Goal: Use online tool/utility: Utilize a website feature to perform a specific function

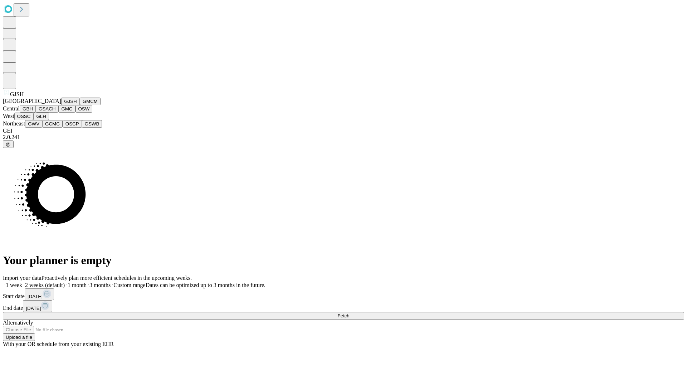
click at [61, 105] on button "GJSH" at bounding box center [70, 102] width 19 height 8
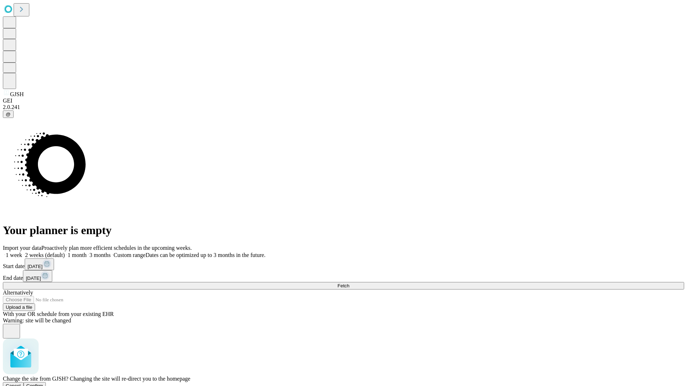
click at [43, 384] on span "Confirm" at bounding box center [34, 386] width 17 height 5
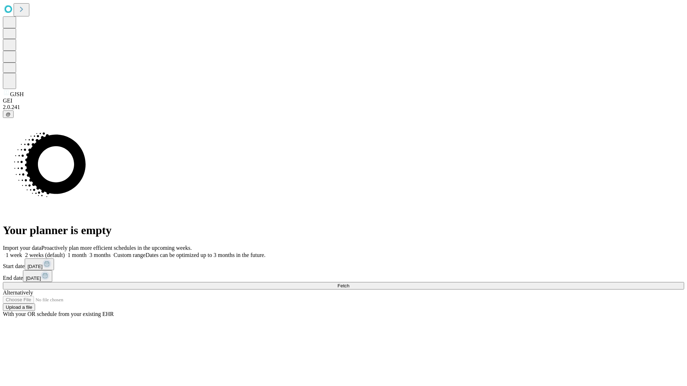
click at [87, 252] on label "1 month" at bounding box center [76, 255] width 22 height 6
click at [349, 283] on span "Fetch" at bounding box center [343, 285] width 12 height 5
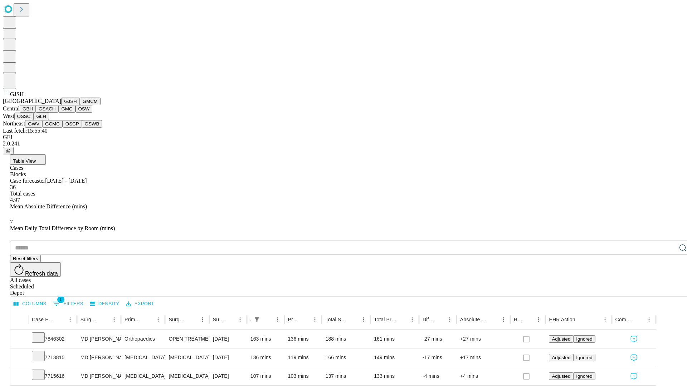
click at [80, 105] on button "GMCM" at bounding box center [90, 102] width 21 height 8
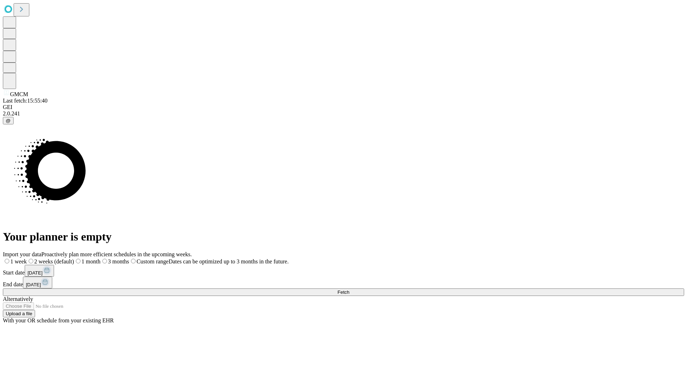
click at [101, 259] on label "1 month" at bounding box center [87, 262] width 26 height 6
click at [349, 290] on span "Fetch" at bounding box center [343, 292] width 12 height 5
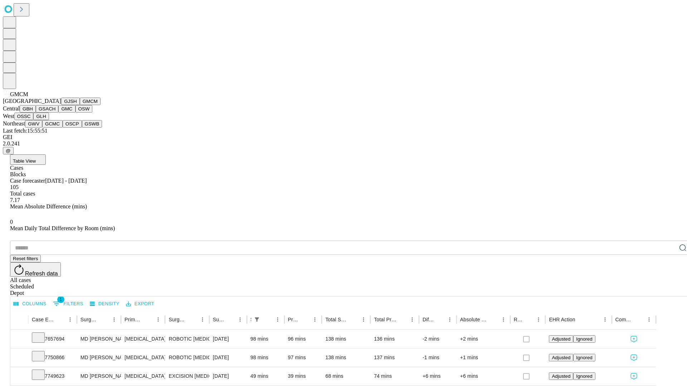
click at [36, 113] on button "GBH" at bounding box center [28, 109] width 16 height 8
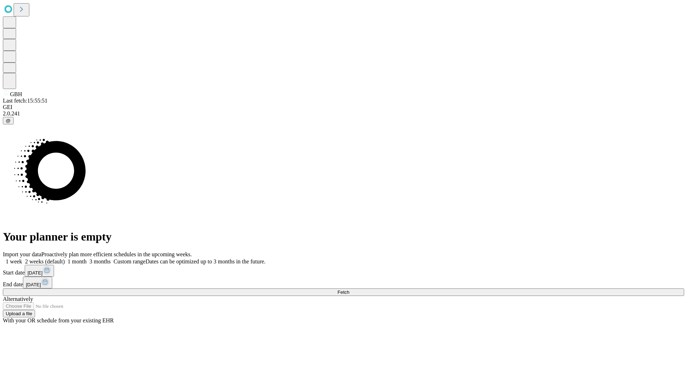
click at [349, 290] on span "Fetch" at bounding box center [343, 292] width 12 height 5
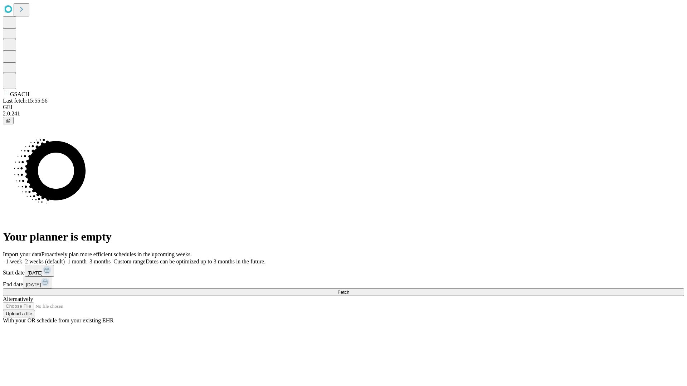
click at [87, 259] on label "1 month" at bounding box center [76, 262] width 22 height 6
click at [349, 290] on span "Fetch" at bounding box center [343, 292] width 12 height 5
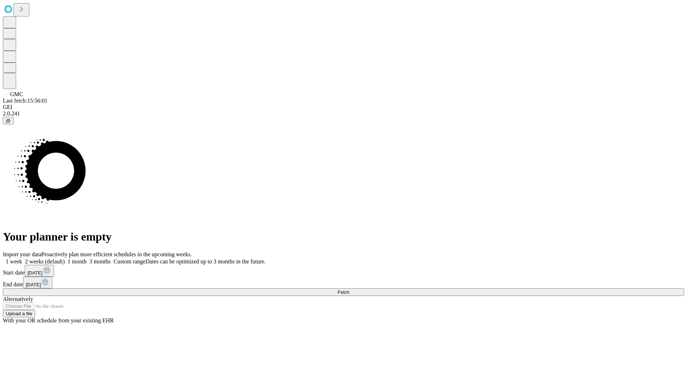
click at [349, 290] on span "Fetch" at bounding box center [343, 292] width 12 height 5
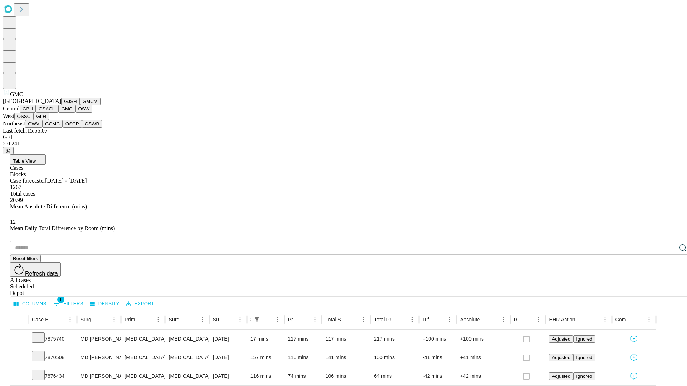
click at [76, 113] on button "OSW" at bounding box center [84, 109] width 17 height 8
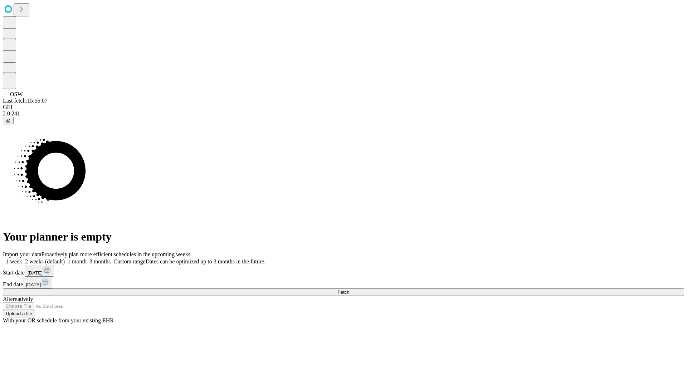
click at [349, 290] on span "Fetch" at bounding box center [343, 292] width 12 height 5
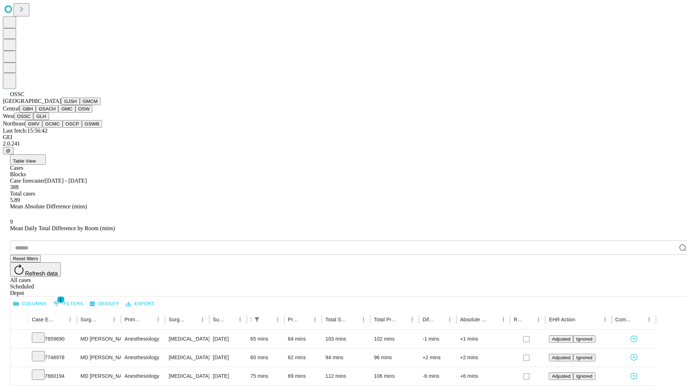
click at [49, 120] on button "GLH" at bounding box center [40, 117] width 15 height 8
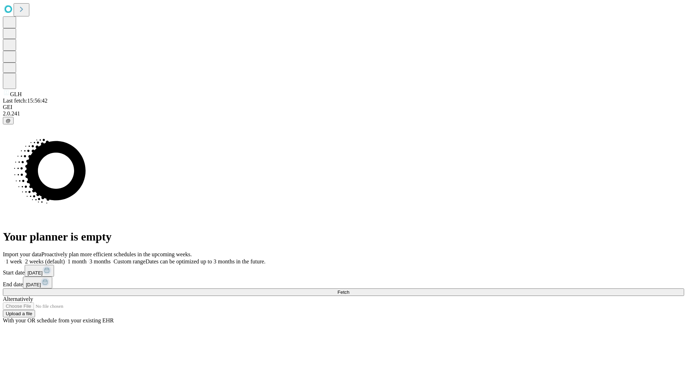
click at [87, 259] on label "1 month" at bounding box center [76, 262] width 22 height 6
click at [349, 290] on span "Fetch" at bounding box center [343, 292] width 12 height 5
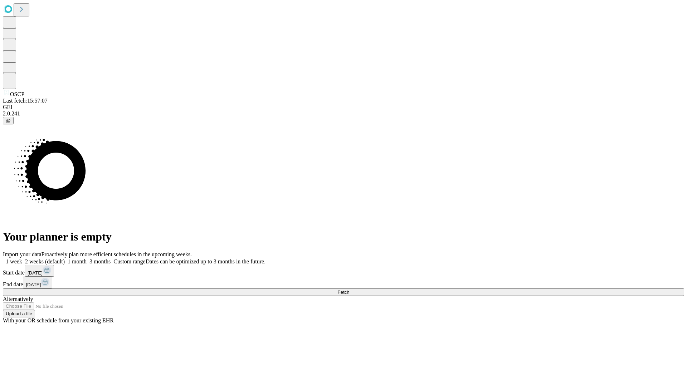
click at [349, 290] on span "Fetch" at bounding box center [343, 292] width 12 height 5
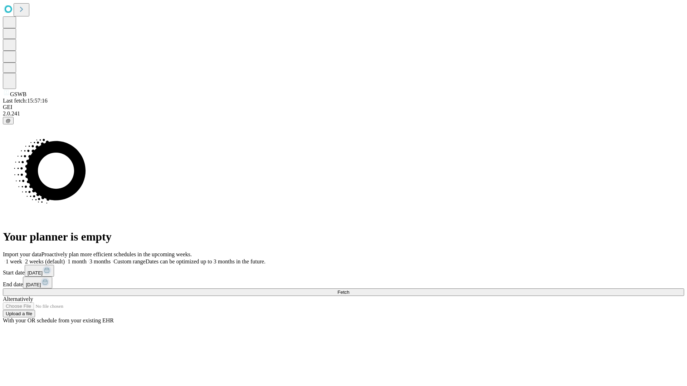
click at [87, 259] on label "1 month" at bounding box center [76, 262] width 22 height 6
click at [349, 290] on span "Fetch" at bounding box center [343, 292] width 12 height 5
